Goal: Ask a question

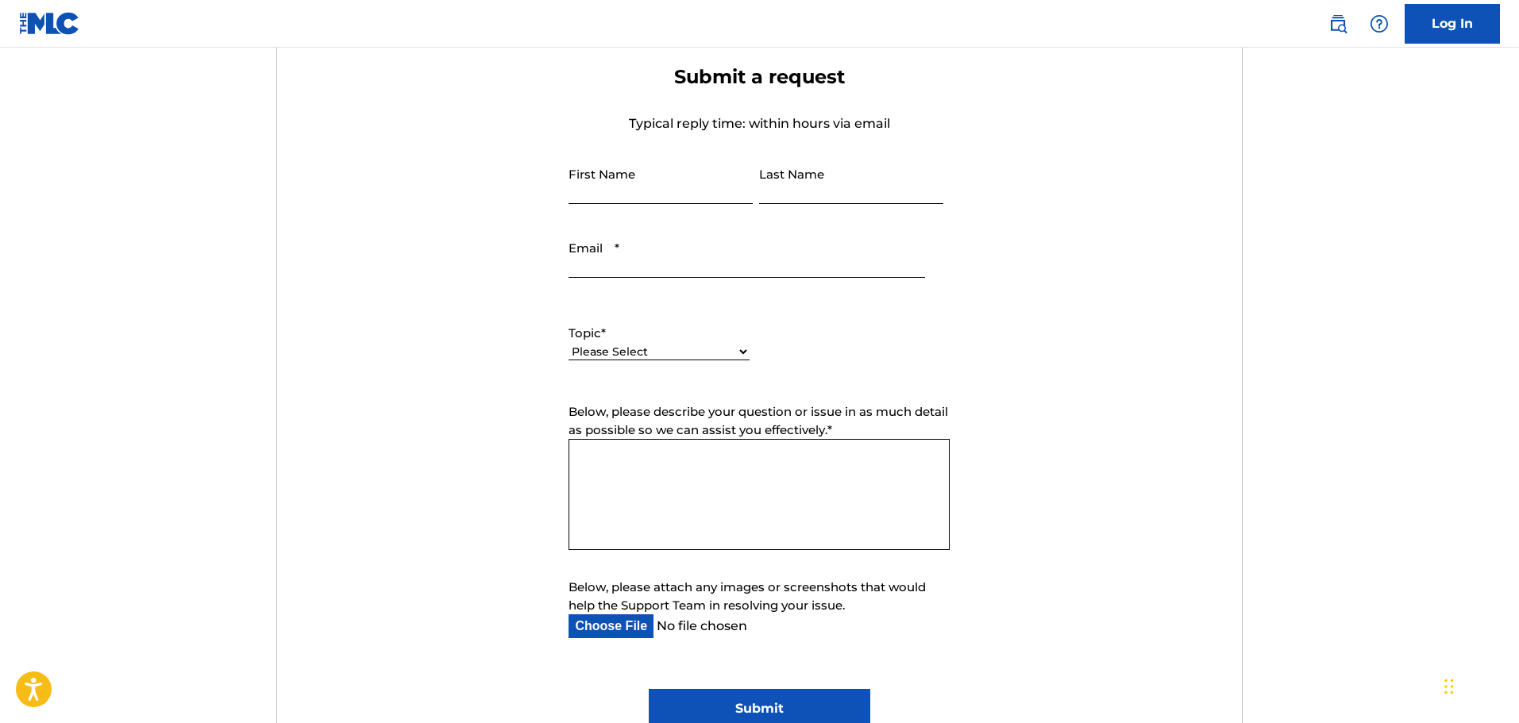
scroll to position [715, 0]
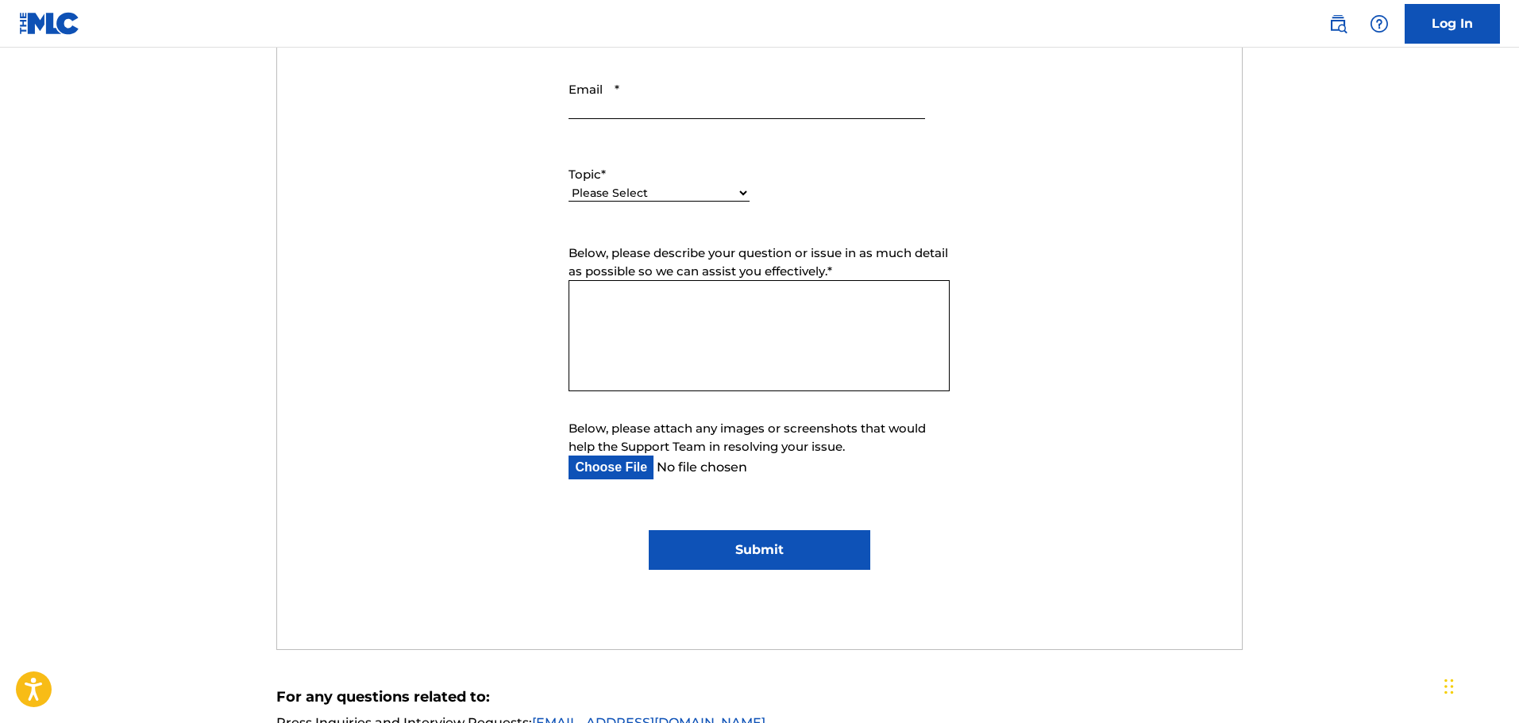
click at [705, 191] on select "Please Select I need help with my account I need help with managing my catalog …" at bounding box center [658, 193] width 181 height 17
click at [738, 193] on select "Please Select I need help with my account I need help with managing my catalog …" at bounding box center [658, 193] width 181 height 17
click at [568, 185] on select "Please Select I need help with my account I need help with managing my catalog …" at bounding box center [658, 193] width 181 height 17
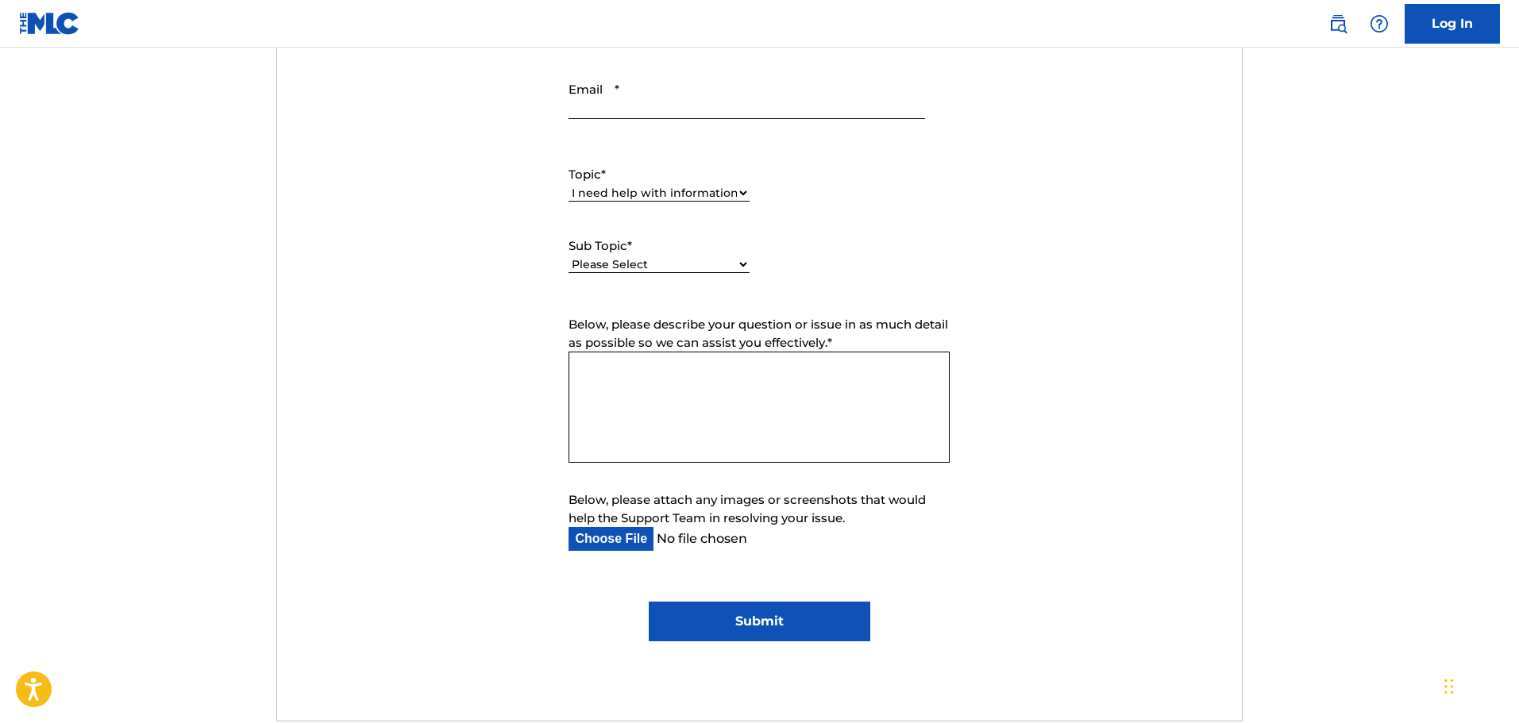
click at [749, 263] on div "Topic * Please Select I need help with my account I need help with managing my …" at bounding box center [758, 219] width 381 height 143
click at [742, 263] on select "Please Select I have a question about The MLC and its operation Why do I need t…" at bounding box center [658, 264] width 181 height 17
click at [1113, 360] on form "Submit a request Typical reply time: within hours via email First Name Last Nam…" at bounding box center [759, 273] width 965 height 735
click at [715, 191] on select "Please Select I need help with my account I need help with managing my catalog …" at bounding box center [658, 193] width 181 height 17
click at [568, 185] on select "Please Select I need help with my account I need help with managing my catalog …" at bounding box center [658, 193] width 181 height 17
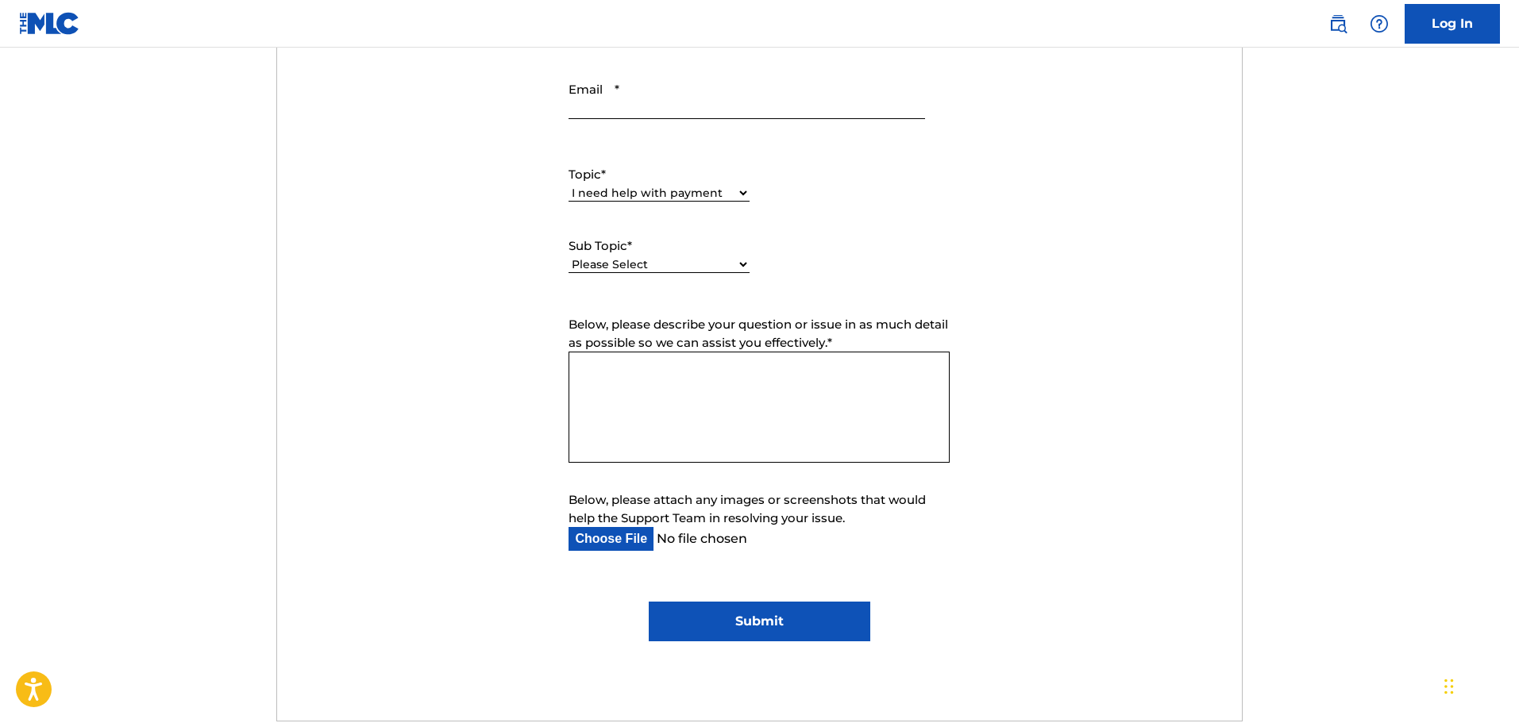
click at [716, 269] on select "Please Select I need help setting up my payment information in The MLC Portal I…" at bounding box center [658, 264] width 181 height 17
click at [699, 198] on select "Please Select I need help with my account I need help with managing my catalog …" at bounding box center [658, 193] width 181 height 17
click at [568, 185] on select "Please Select I need help with my account I need help with managing my catalog …" at bounding box center [658, 193] width 181 height 17
click at [677, 269] on select "Please Select I need help with DQI" at bounding box center [658, 264] width 181 height 17
drag, startPoint x: 677, startPoint y: 269, endPoint x: 676, endPoint y: 243, distance: 26.2
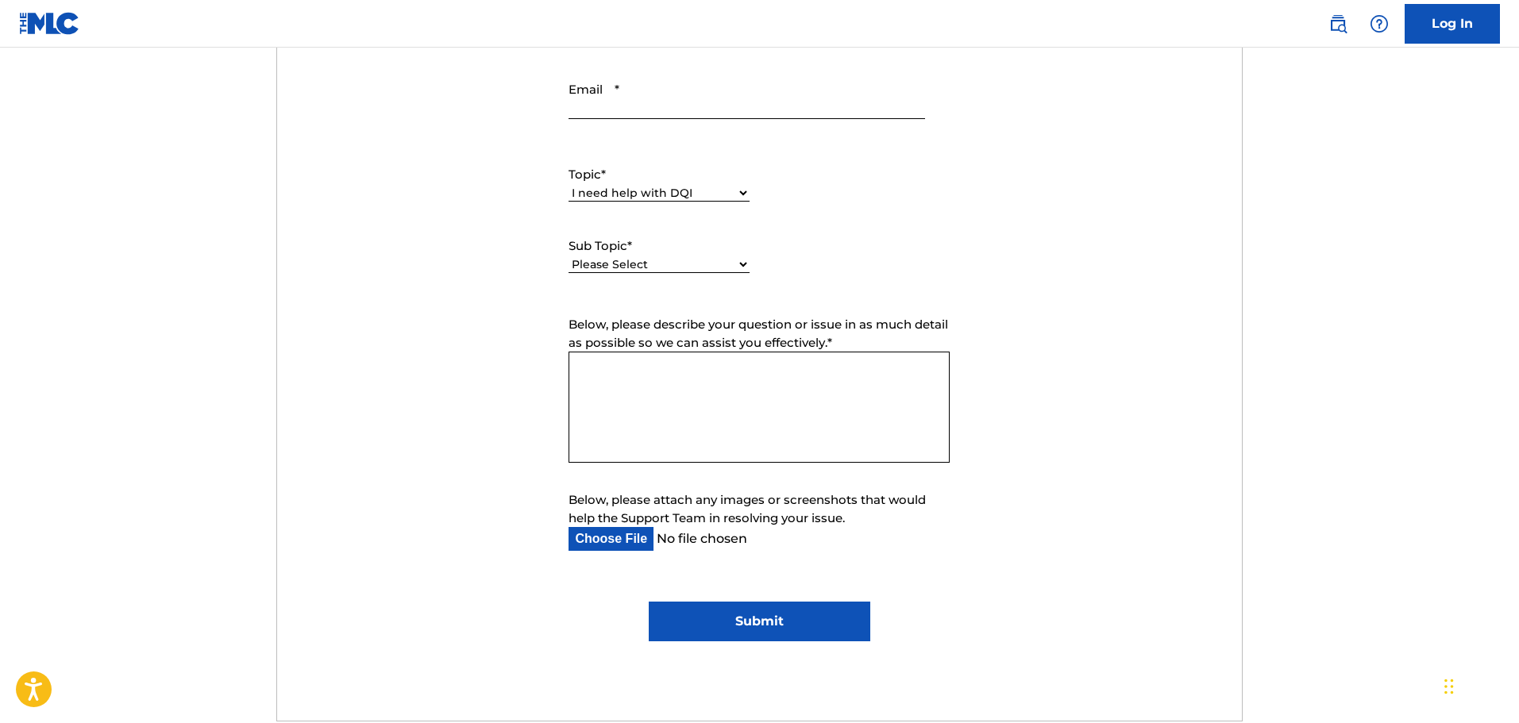
click at [677, 269] on select "Please Select I need help with DQI" at bounding box center [658, 264] width 181 height 17
click at [674, 195] on select "Please Select I need help with my account I need help with managing my catalog …" at bounding box center [658, 193] width 181 height 17
click at [568, 185] on select "Please Select I need help with my account I need help with managing my catalog …" at bounding box center [658, 193] width 181 height 17
click at [668, 260] on select "Please Select I need help with my user account I can't log in to my user accoun…" at bounding box center [658, 264] width 181 height 17
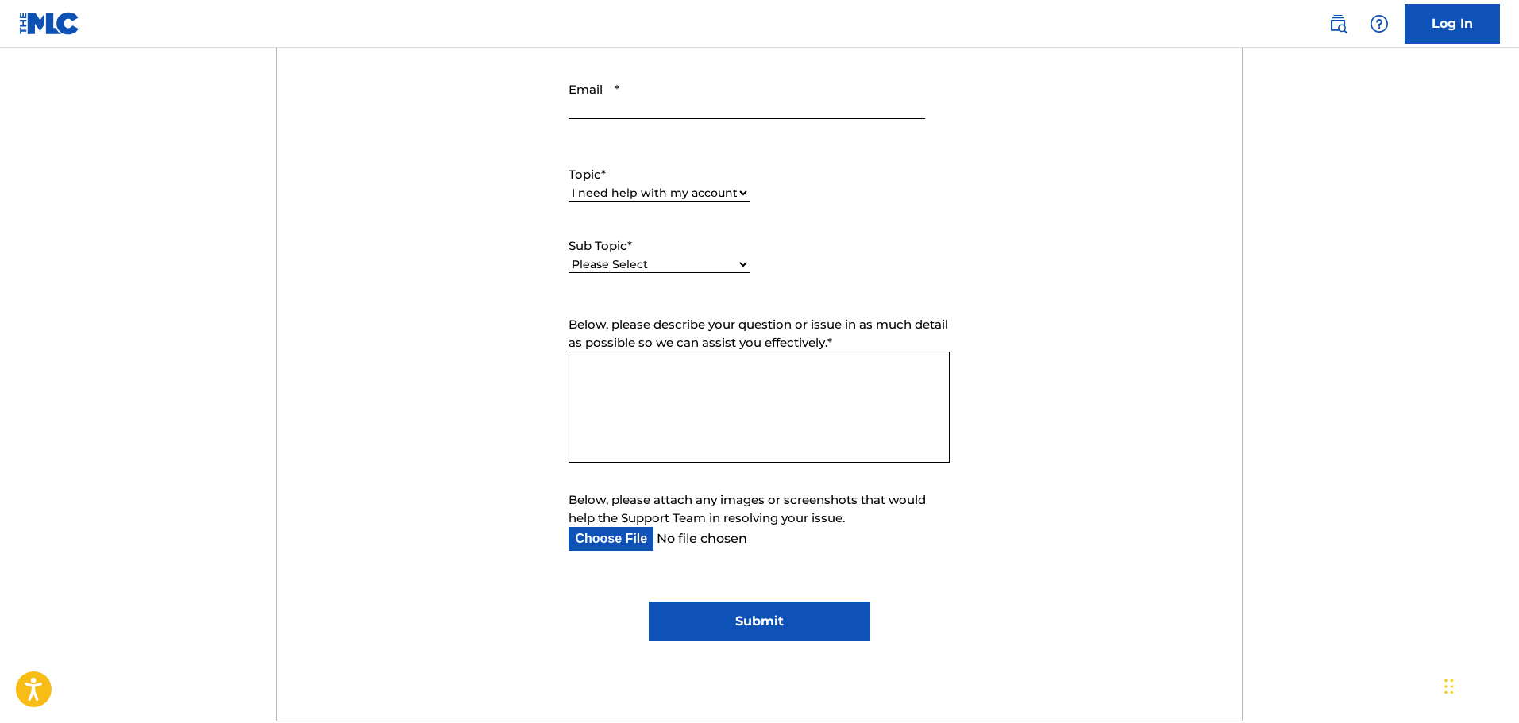
click at [634, 198] on select "Please Select I need help with my account I need help with managing my catalog …" at bounding box center [658, 193] width 181 height 17
select select "I need help with information about The MLC"
click at [568, 185] on select "Please Select I need help with my account I need help with managing my catalog …" at bounding box center [658, 193] width 181 height 17
click at [640, 254] on select "Please Select I have a question about The MLC and its operation Why do I need t…" at bounding box center [658, 247] width 181 height 17
select select "I have a question about The MLC and its operation"
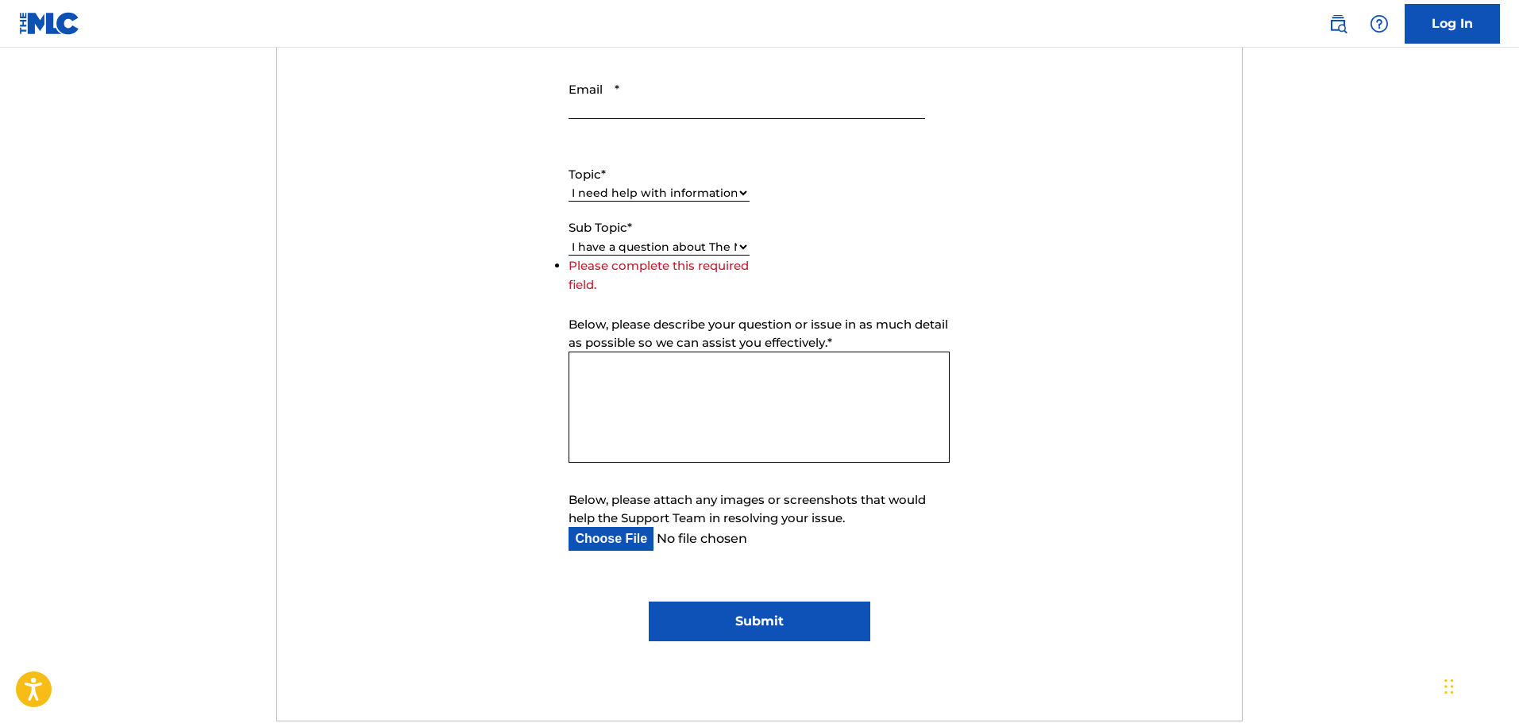
click at [568, 256] on select "Please Select I have a question about The MLC and its operation Why do I need t…" at bounding box center [658, 247] width 181 height 17
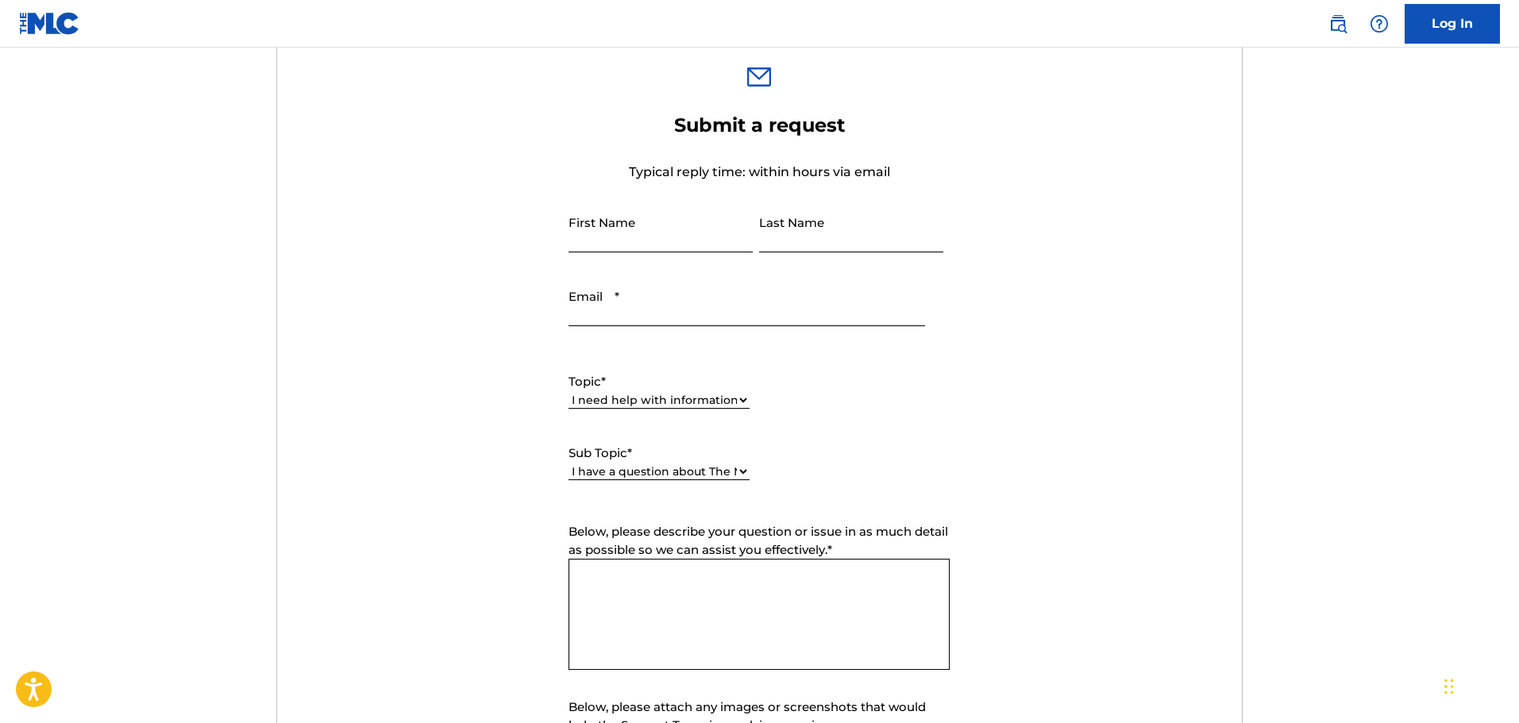
scroll to position [502, 0]
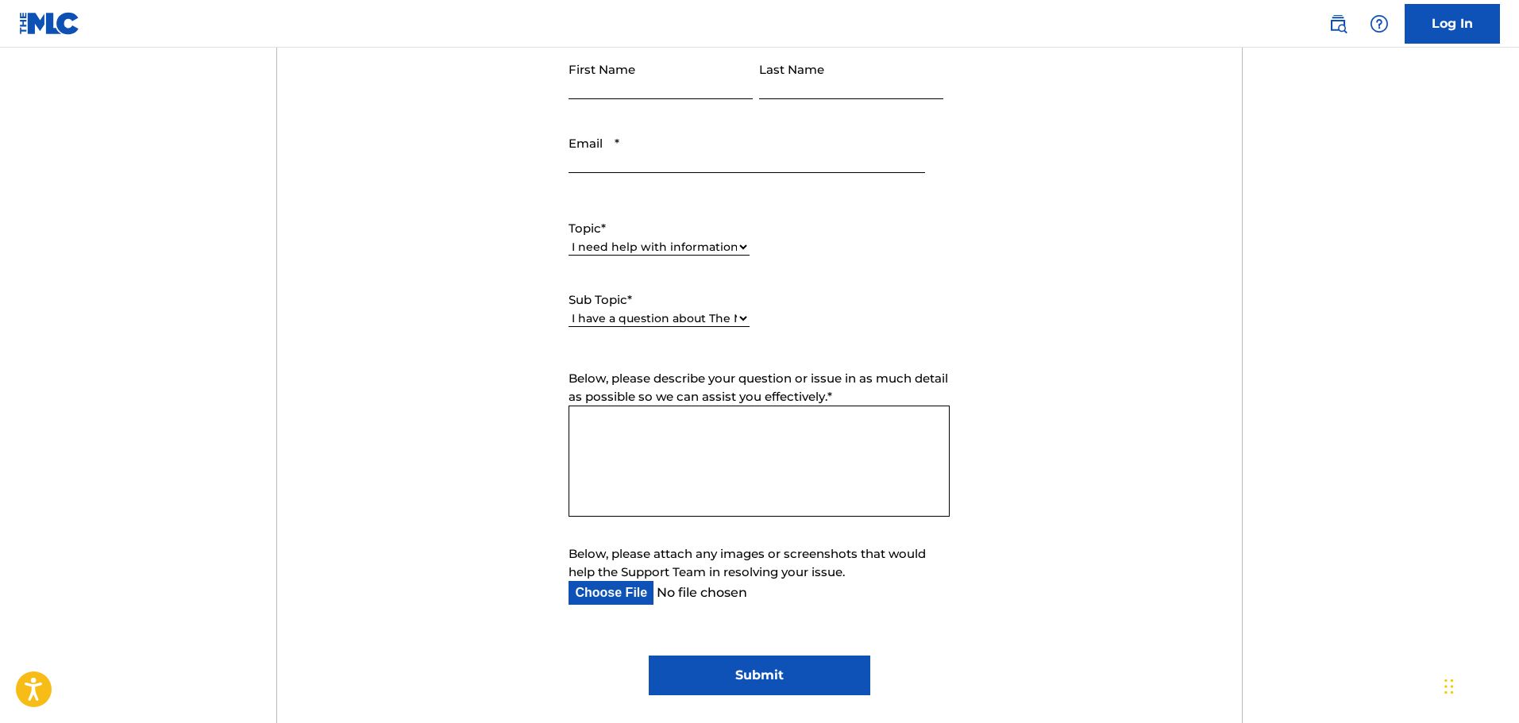
click at [804, 468] on textarea "Below, please describe your question or issue in as much detail as possible so …" at bounding box center [758, 461] width 381 height 111
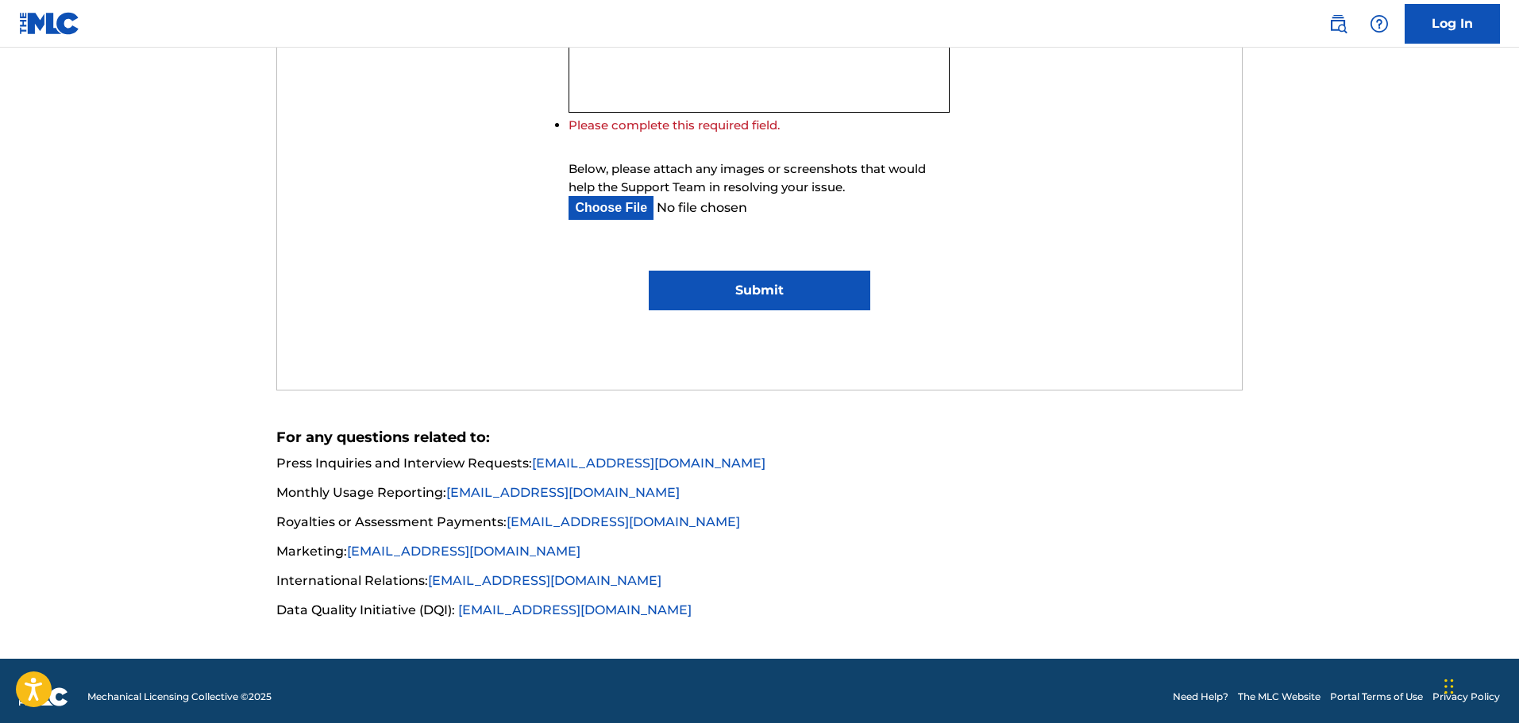
scroll to position [1077, 0]
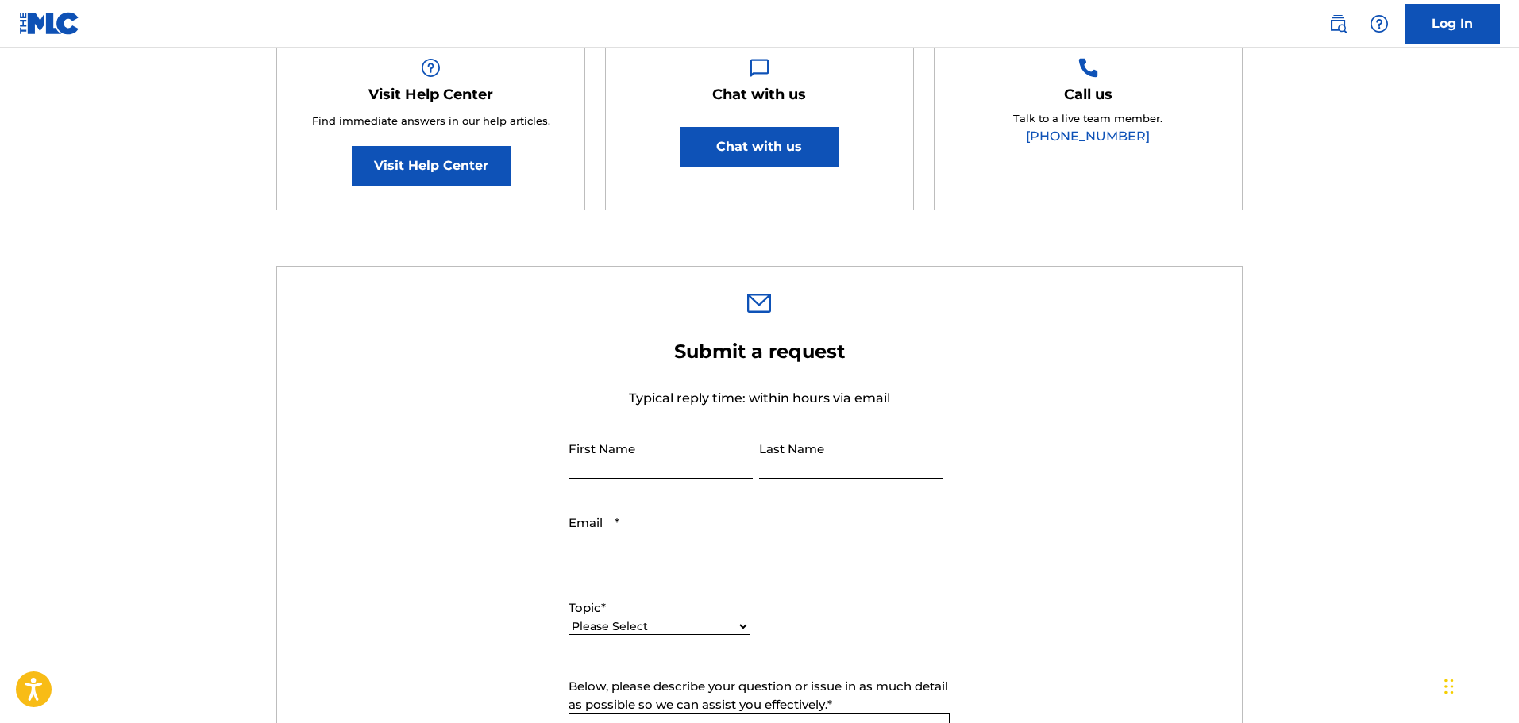
scroll to position [397, 0]
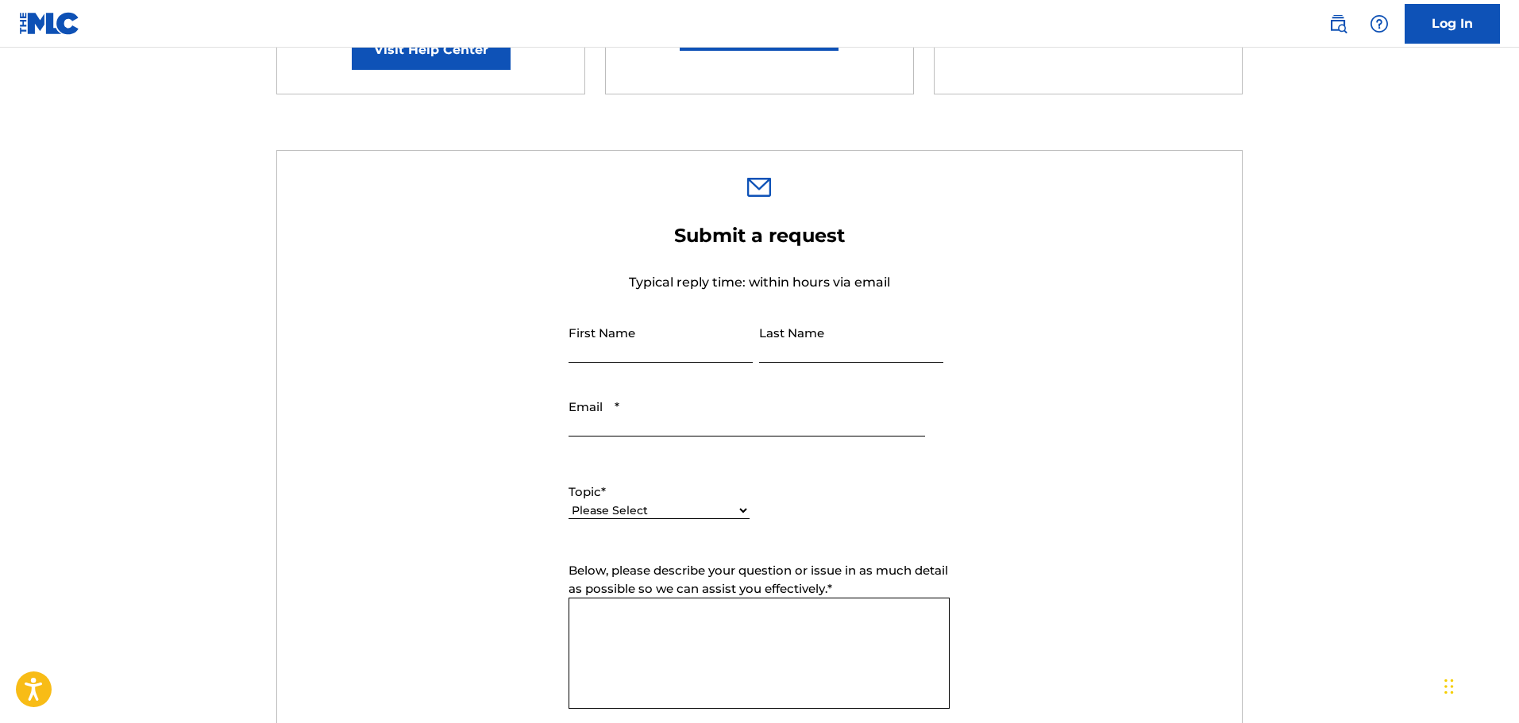
click at [628, 347] on input "First Name" at bounding box center [660, 340] width 184 height 45
type input "Jade"
type input "Mana"
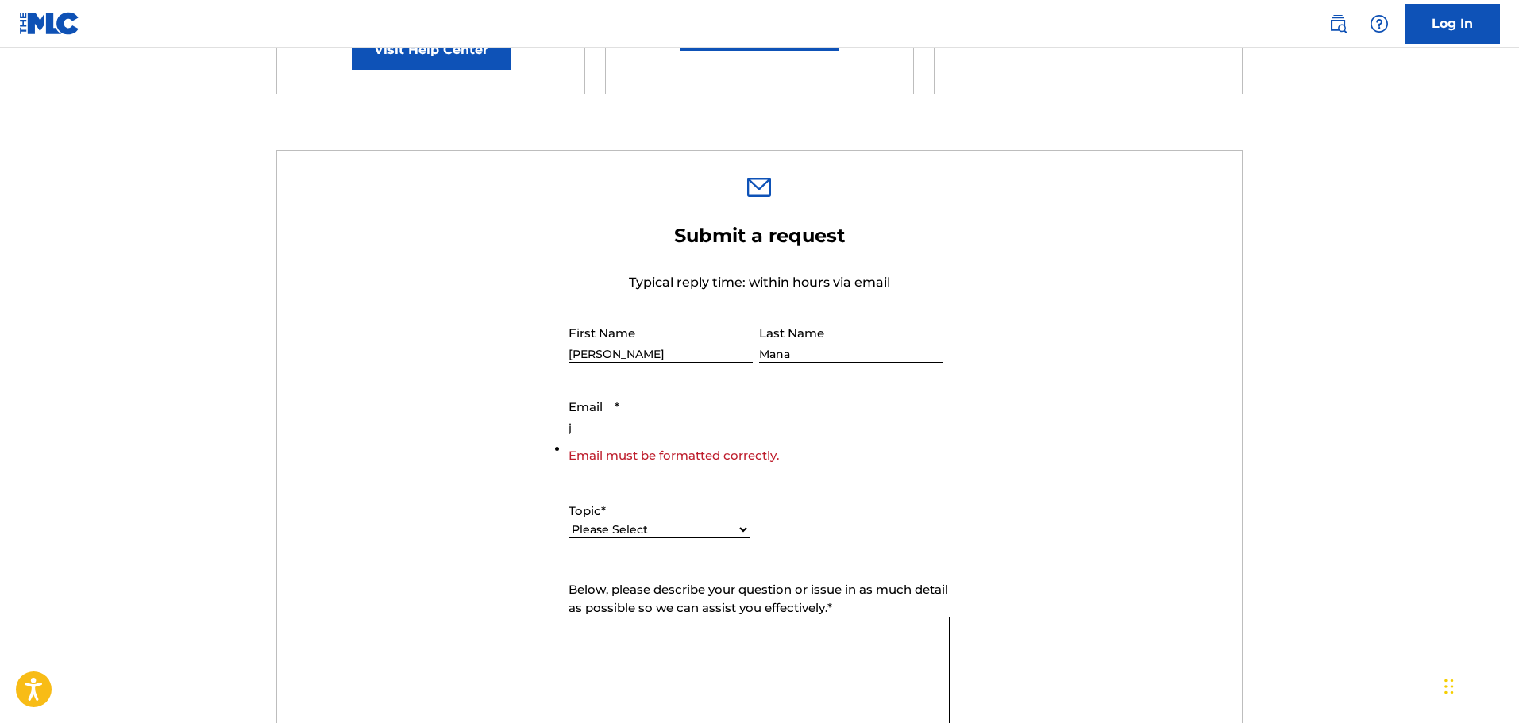
type input "j-mana@wwwave.jp"
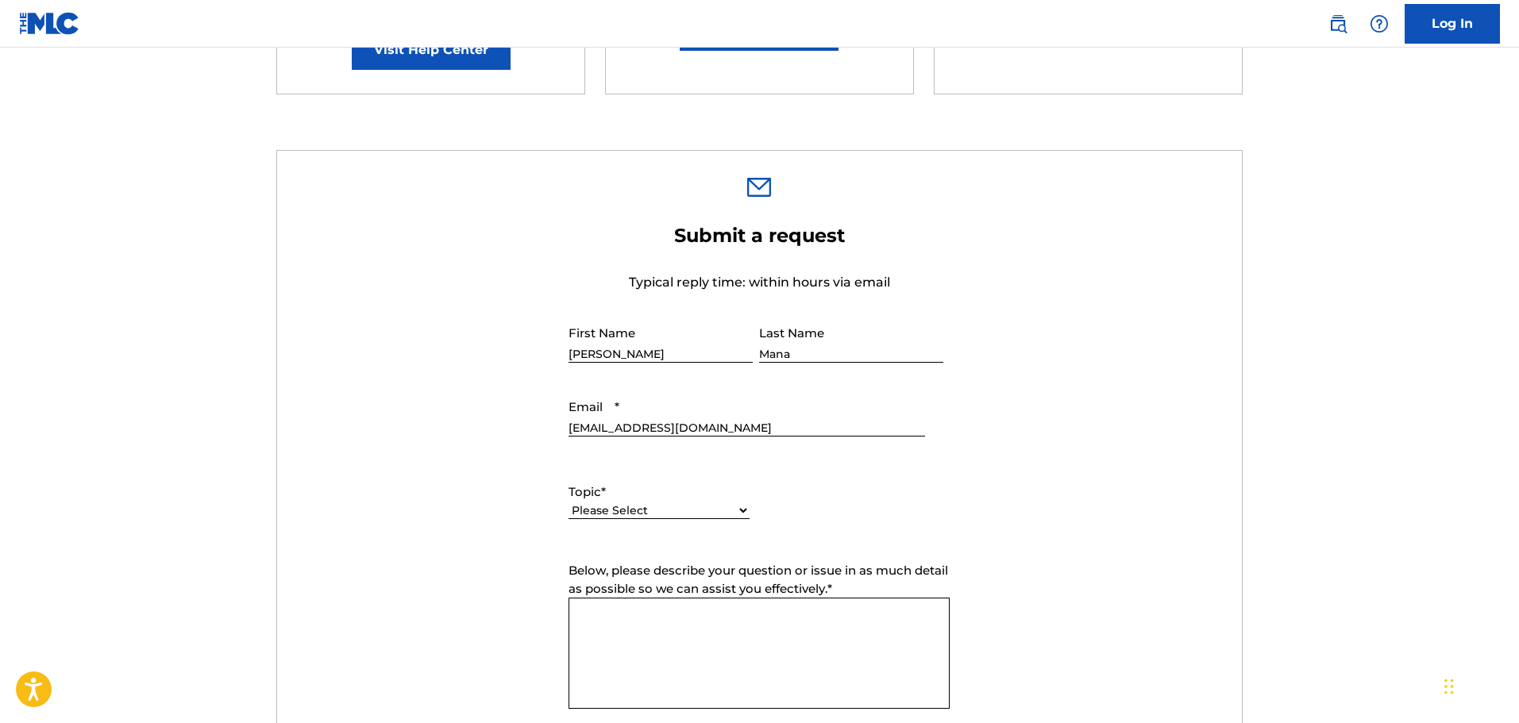
click at [712, 494] on label "Topic *" at bounding box center [658, 492] width 181 height 18
click at [712, 503] on select "Please Select I need help with my account I need help with managing my catalog …" at bounding box center [658, 511] width 181 height 17
click at [711, 508] on select "Please Select I need help with my account I need help with managing my catalog …" at bounding box center [658, 511] width 181 height 17
select select "I need help with information about The MLC"
click at [568, 503] on select "Please Select I need help with my account I need help with managing my catalog …" at bounding box center [658, 511] width 181 height 17
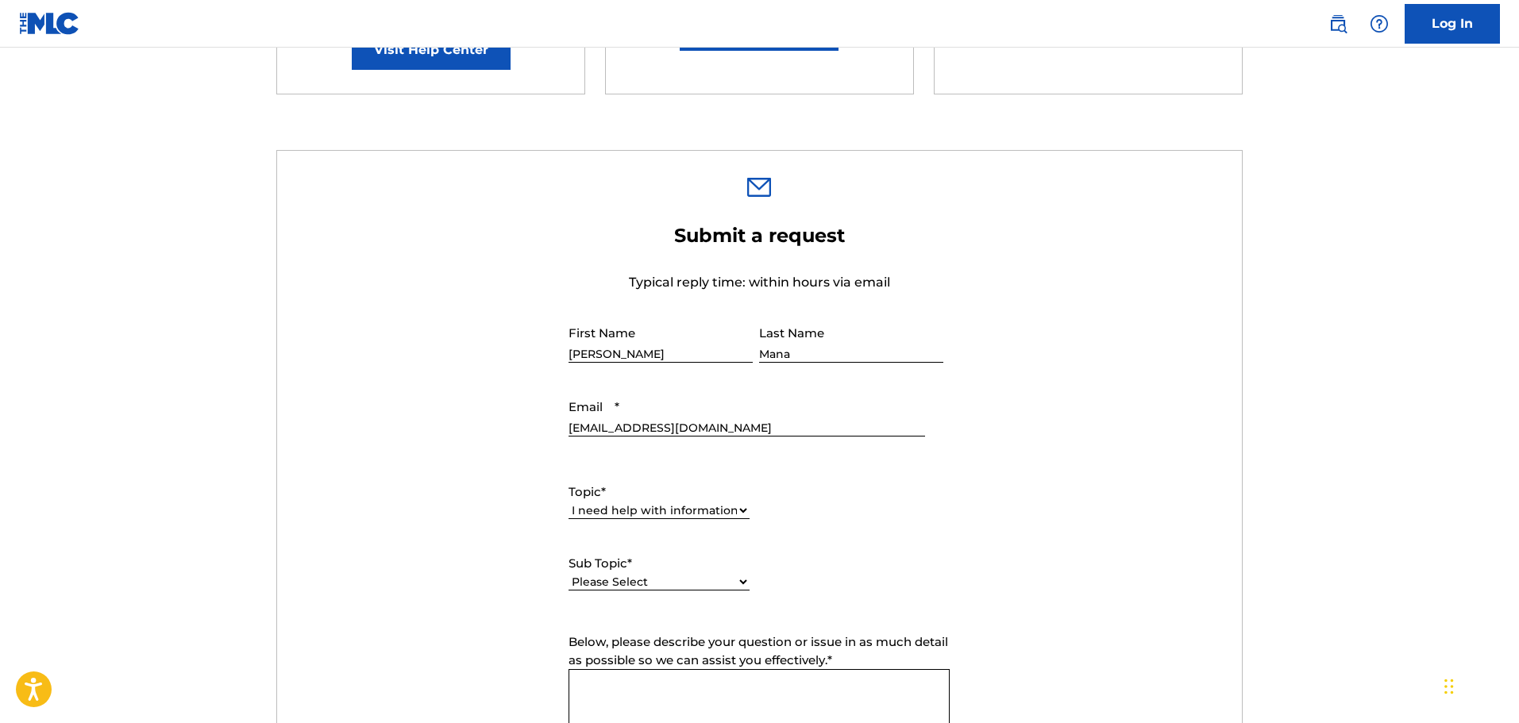
click at [710, 576] on select "Please Select I have a question about The MLC and its operation Why do I need t…" at bounding box center [658, 582] width 181 height 17
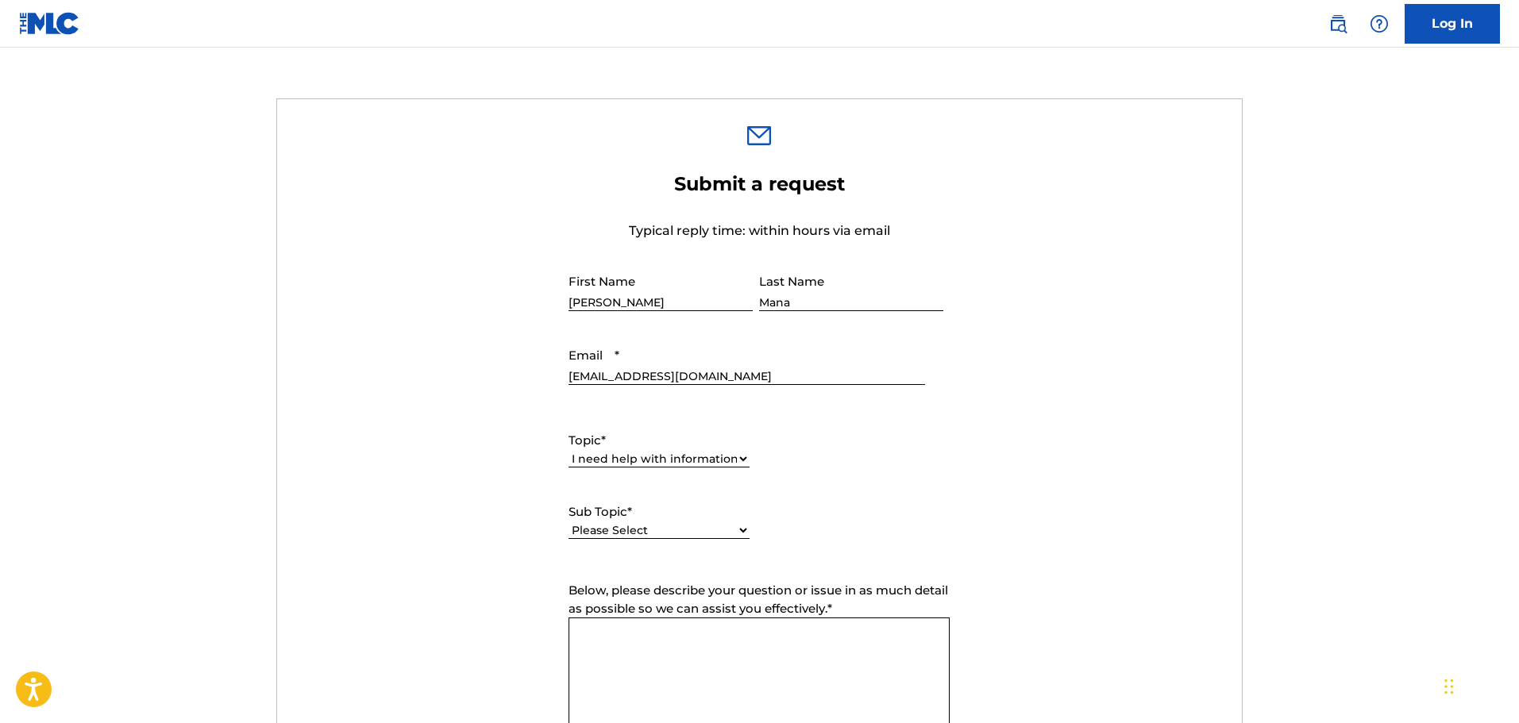
scroll to position [476, 0]
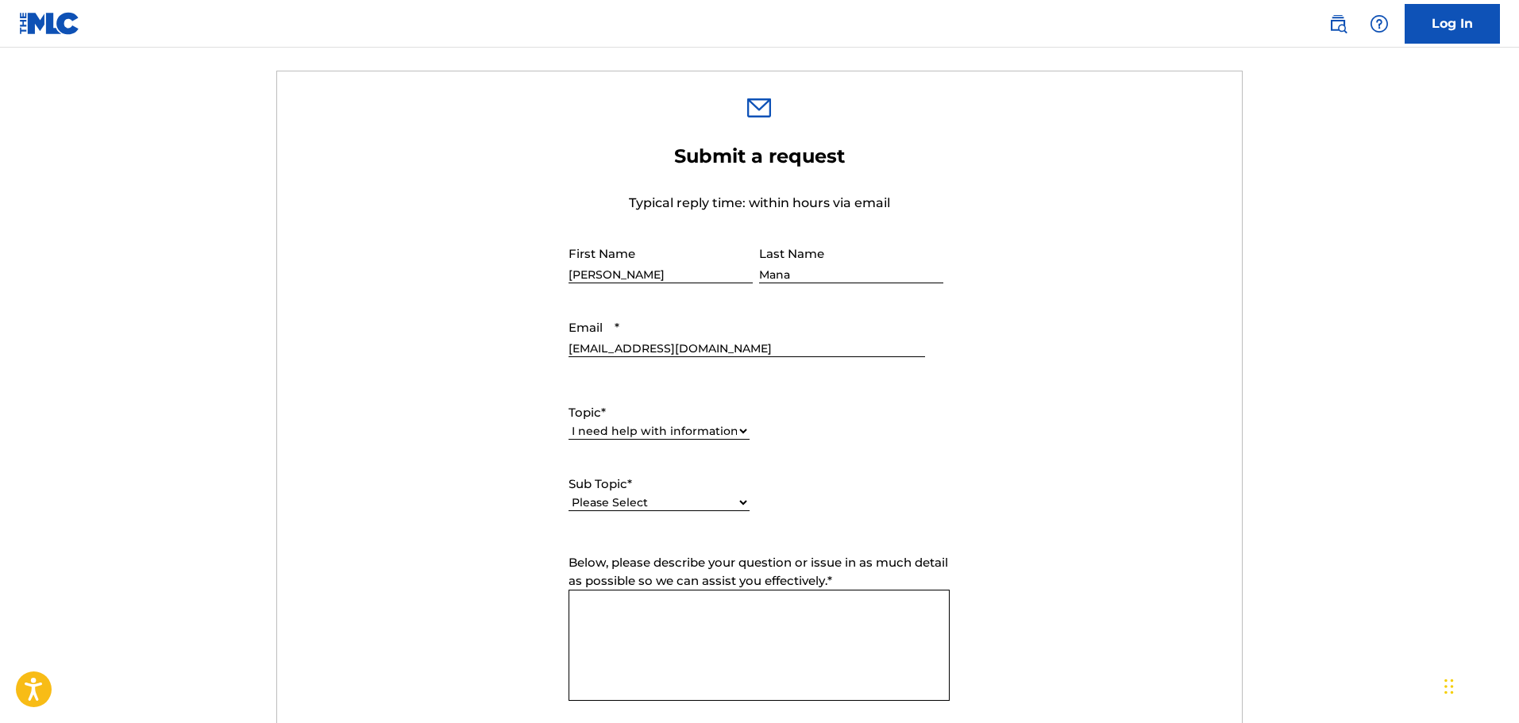
click at [746, 499] on select "Please Select I have a question about The MLC and its operation Why do I need t…" at bounding box center [658, 503] width 181 height 17
select select "I have a question about The MLC and its operation"
click at [568, 495] on select "Please Select I have a question about The MLC and its operation Why do I need t…" at bounding box center [658, 503] width 181 height 17
click at [710, 637] on textarea "Below, please describe your question or issue in as much detail as possible so …" at bounding box center [758, 645] width 381 height 111
paste textarea "Hello, My name is Jade and I represent WWWave Corporation, a Japanese company t…"
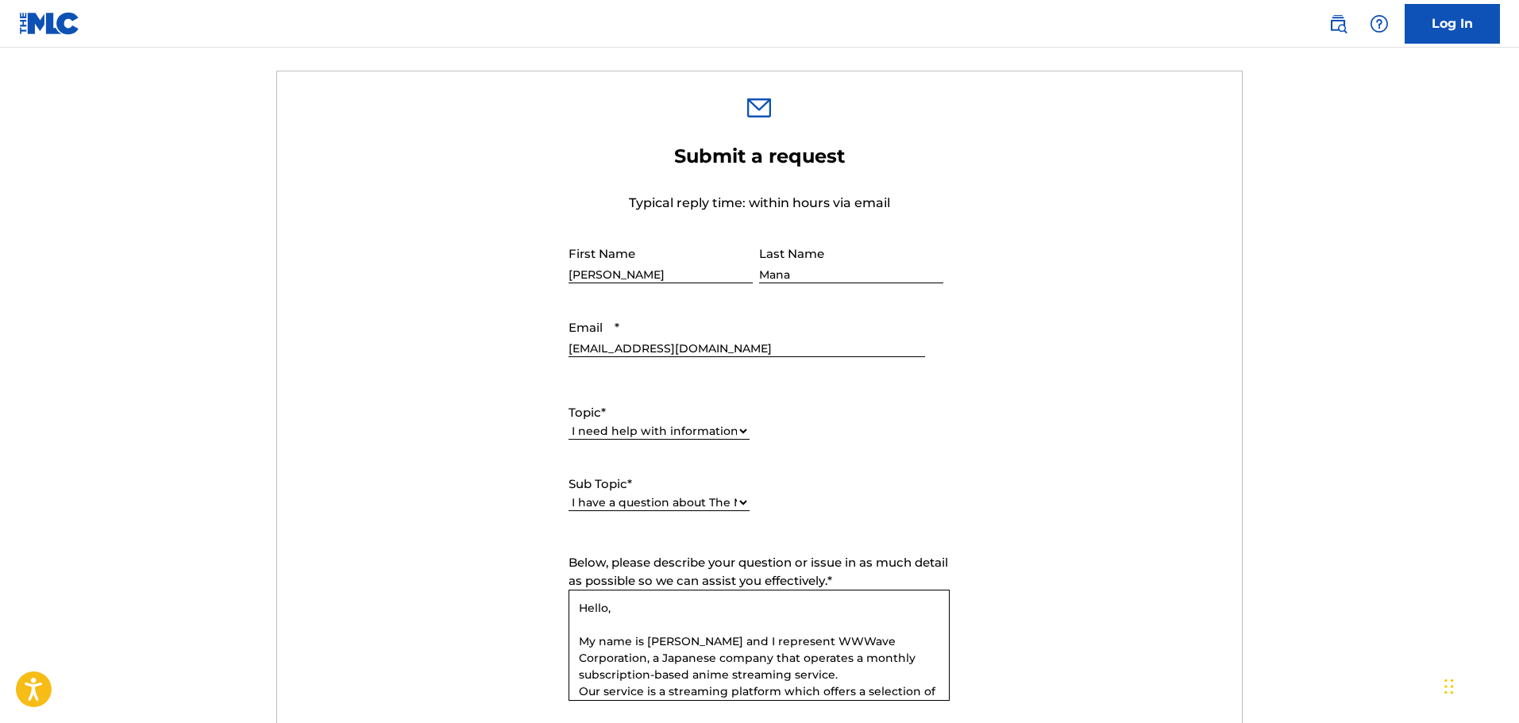
click at [603, 603] on textarea "Hello, My name is Jade and I represent WWWave Corporation, a Japanese company t…" at bounding box center [758, 645] width 381 height 111
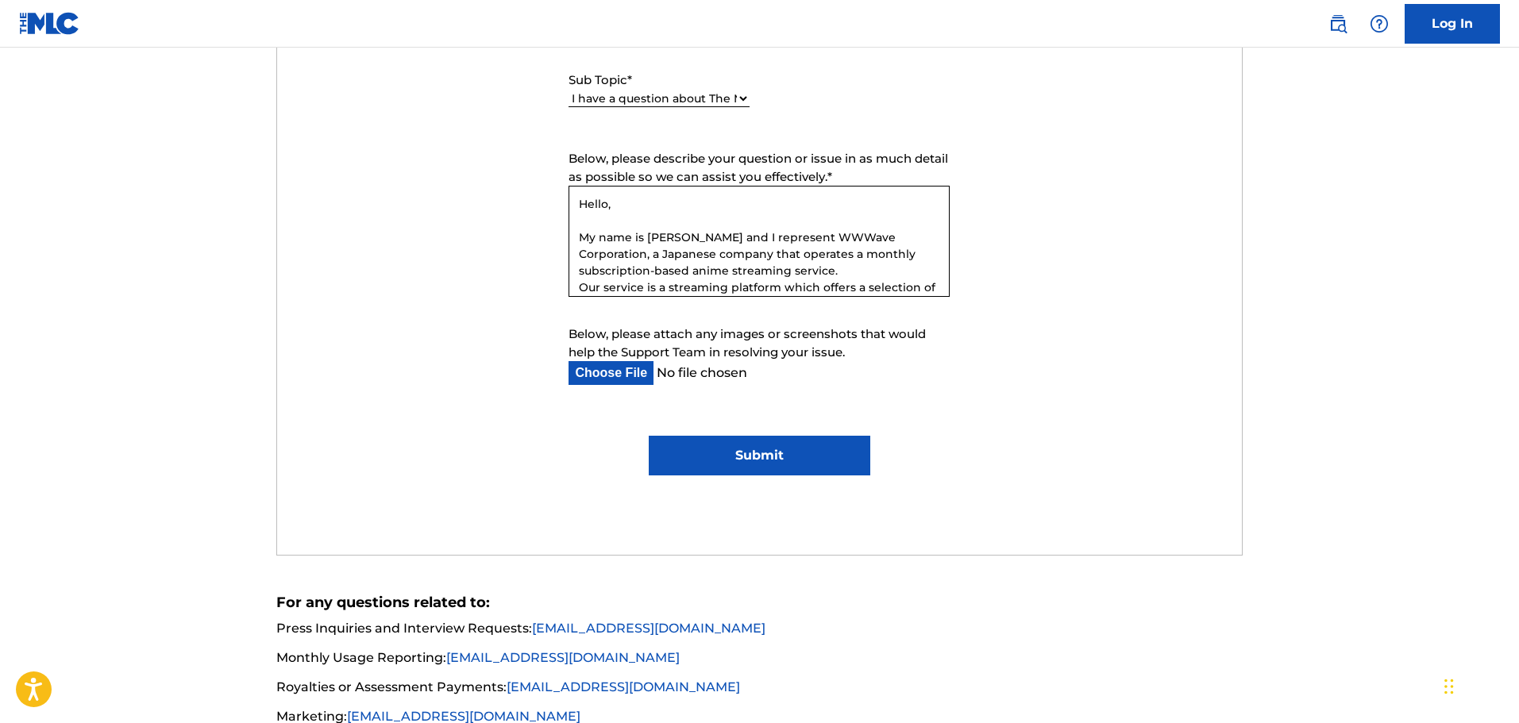
scroll to position [1032, 0]
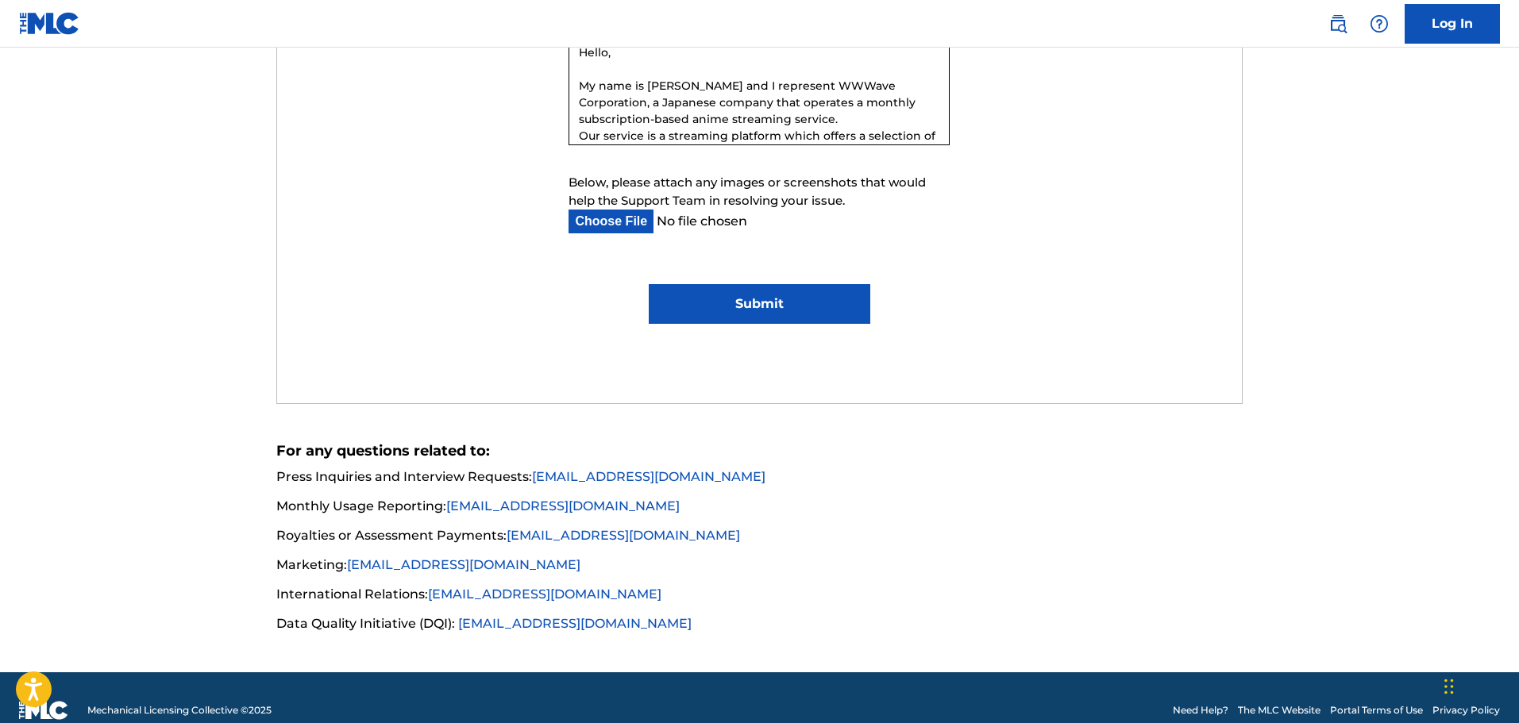
type textarea "Hello, My name is Jade and I represent WWWave Corporation, a Japanese company t…"
click at [780, 305] on input "Submit" at bounding box center [759, 304] width 221 height 40
